Goal: Task Accomplishment & Management: Check status

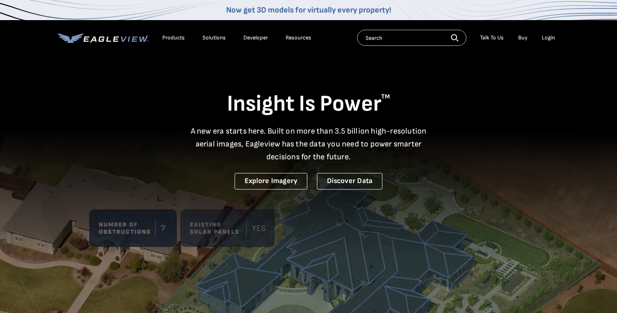
click at [547, 38] on div "Login" at bounding box center [548, 37] width 13 height 7
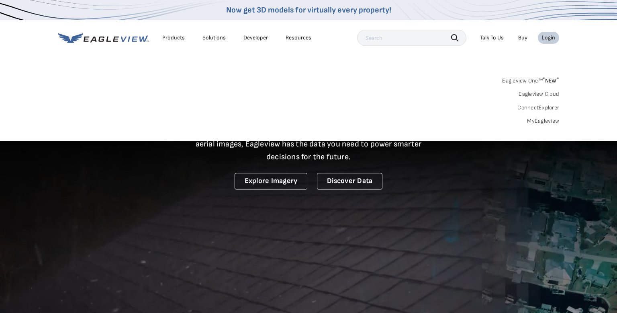
click at [538, 119] on link "MyEagleview" at bounding box center [543, 120] width 32 height 7
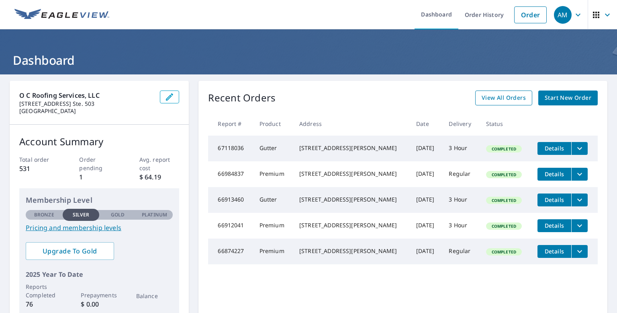
click at [501, 102] on span "View All Orders" at bounding box center [504, 98] width 44 height 10
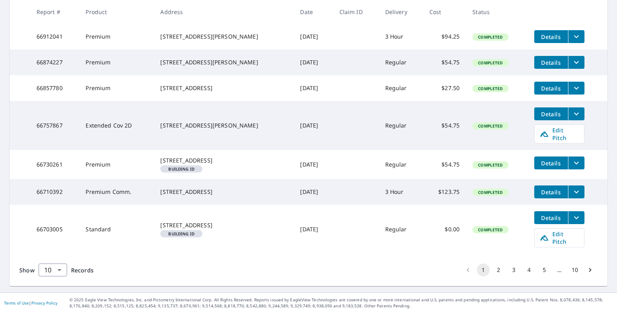
scroll to position [250, 0]
click at [500, 270] on button "2" at bounding box center [498, 269] width 13 height 13
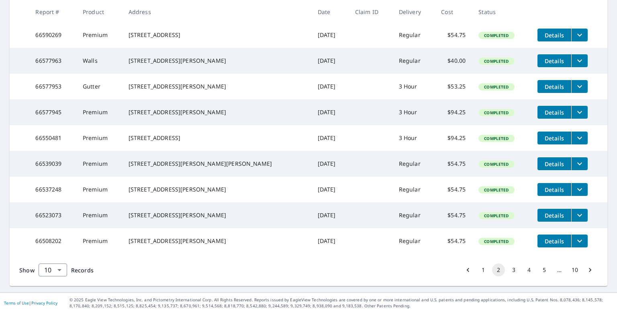
scroll to position [214, 0]
click at [517, 269] on button "3" at bounding box center [514, 269] width 13 height 13
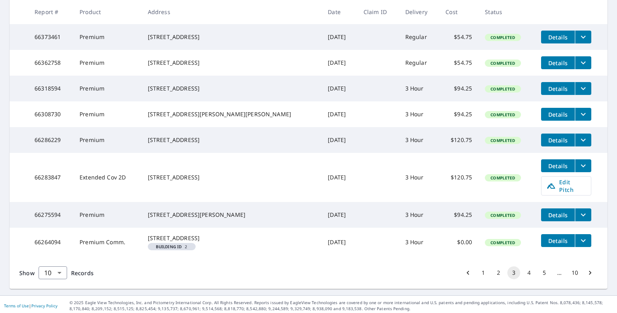
scroll to position [236, 0]
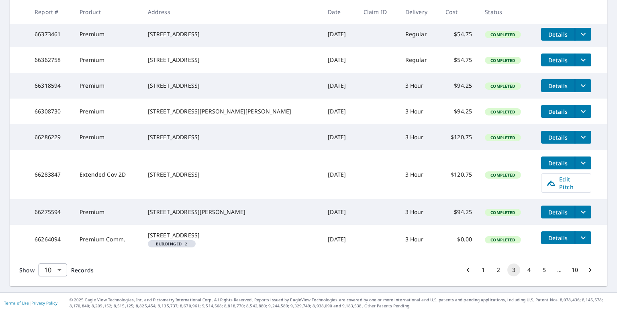
click at [531, 268] on button "4" at bounding box center [529, 269] width 13 height 13
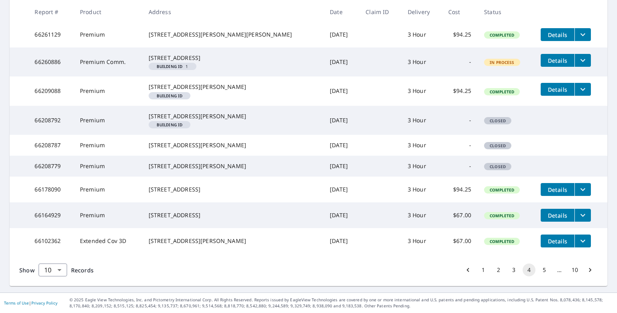
scroll to position [238, 0]
click at [542, 271] on button "5" at bounding box center [544, 269] width 13 height 13
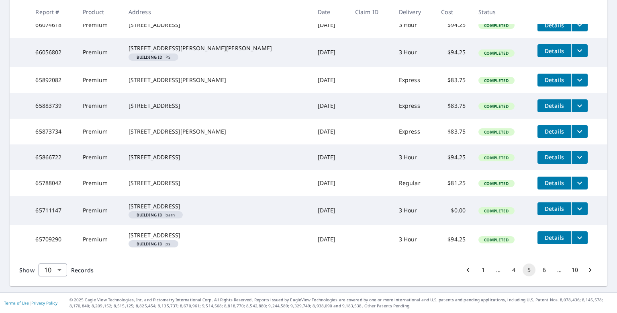
scroll to position [246, 0]
click at [543, 272] on button "6" at bounding box center [544, 269] width 13 height 13
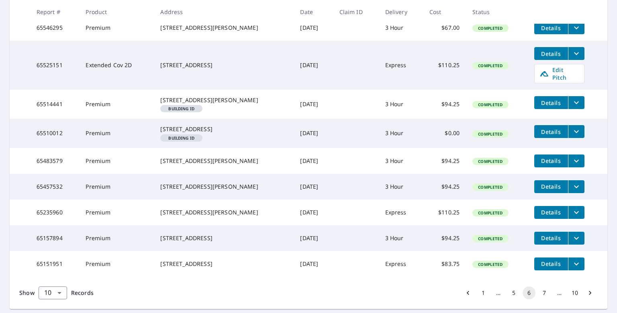
scroll to position [244, 0]
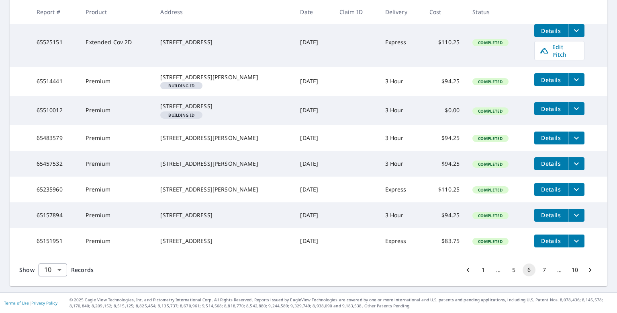
click at [545, 270] on button "7" at bounding box center [544, 269] width 13 height 13
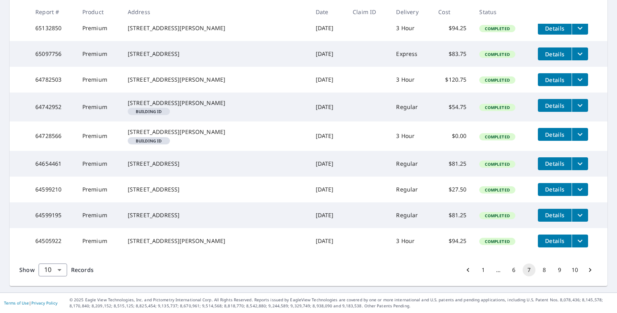
scroll to position [230, 0]
click at [547, 272] on button "8" at bounding box center [544, 269] width 13 height 13
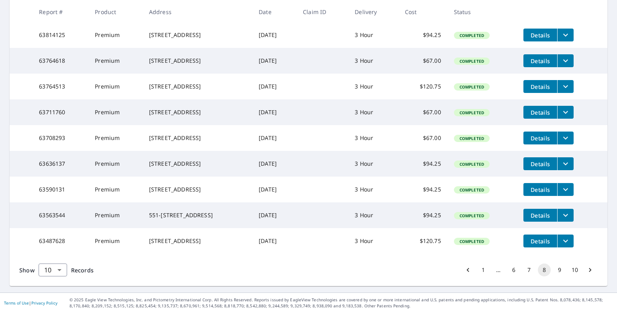
scroll to position [214, 0]
click at [511, 269] on button "6" at bounding box center [514, 269] width 13 height 13
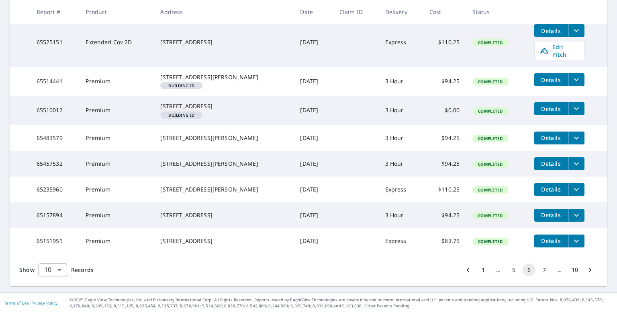
scroll to position [244, 0]
click at [515, 270] on button "5" at bounding box center [514, 269] width 13 height 13
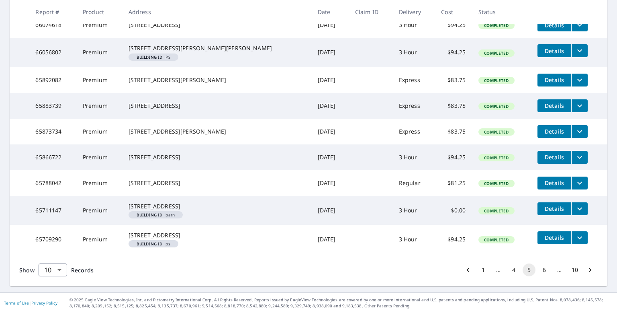
scroll to position [244, 0]
click at [512, 269] on button "4" at bounding box center [514, 269] width 13 height 13
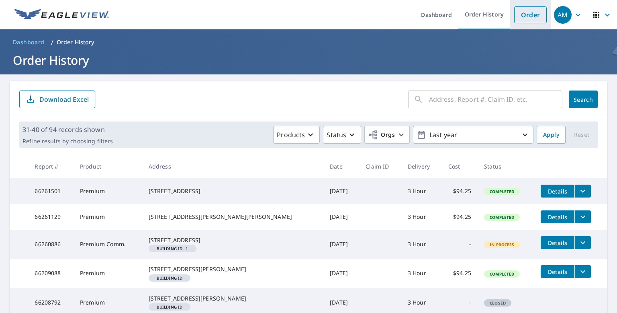
click at [525, 18] on link "Order" at bounding box center [530, 14] width 33 height 17
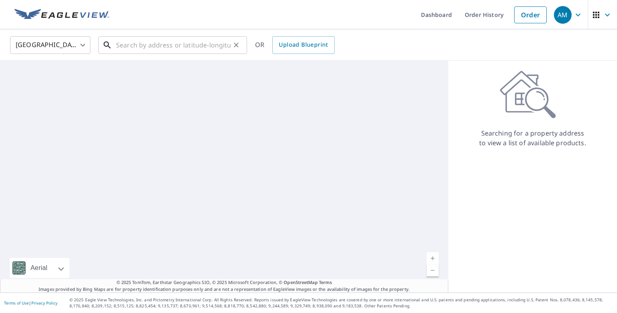
click at [197, 51] on input "text" at bounding box center [173, 45] width 115 height 23
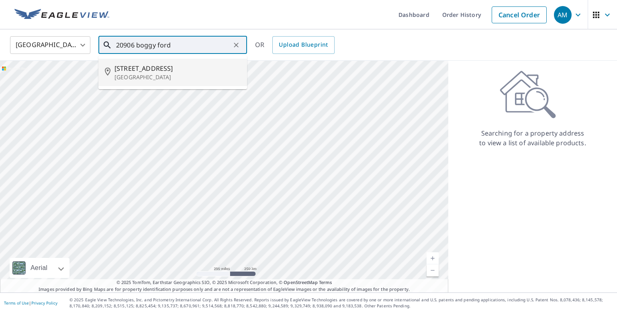
click at [143, 81] on li "20906 Boggy Ford Rd Leander, TX 78645" at bounding box center [172, 72] width 149 height 27
type input "20906 Boggy Ford Rd Leander, TX 78645"
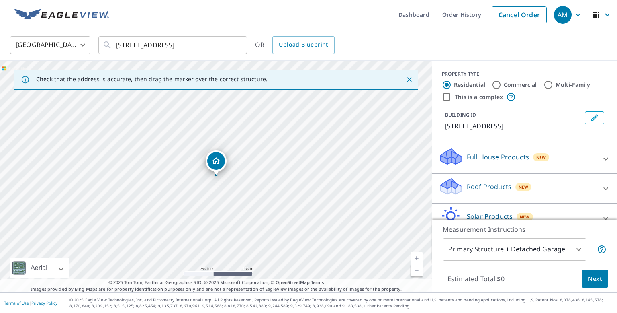
click at [592, 284] on button "Next" at bounding box center [595, 279] width 27 height 18
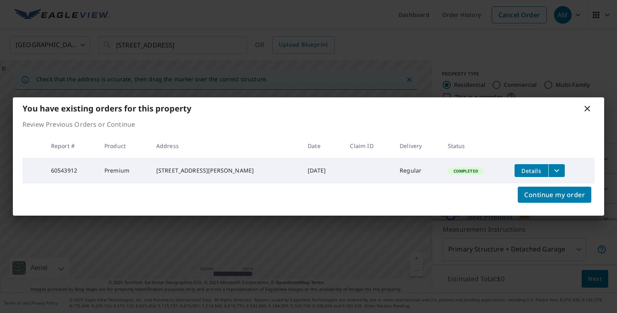
click at [520, 169] on span "Details" at bounding box center [532, 171] width 24 height 8
